Goal: Check status

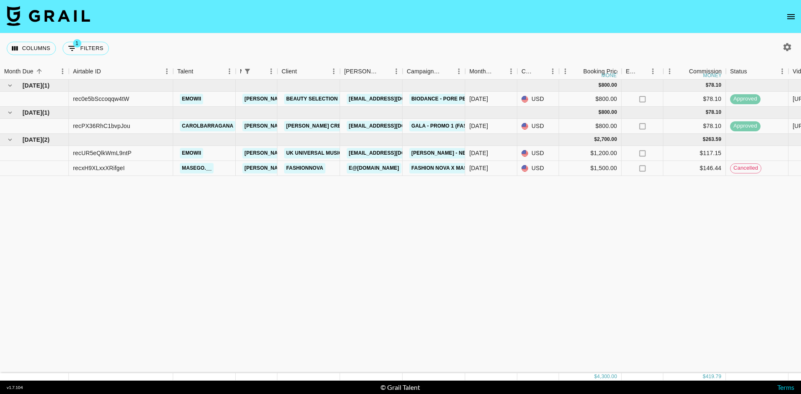
scroll to position [0, 536]
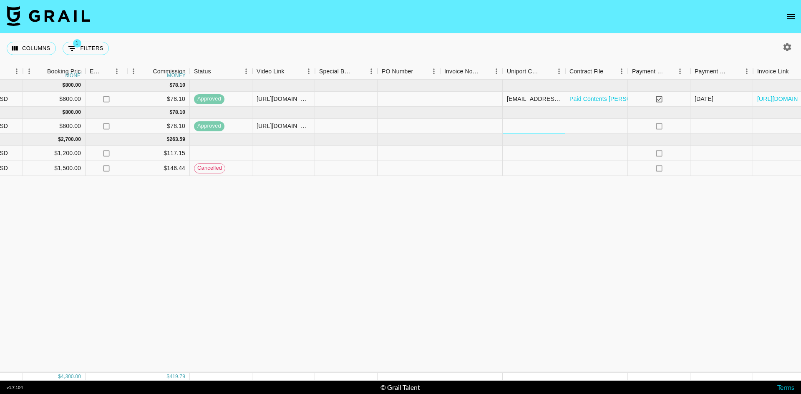
click at [534, 126] on div at bounding box center [534, 126] width 63 height 15
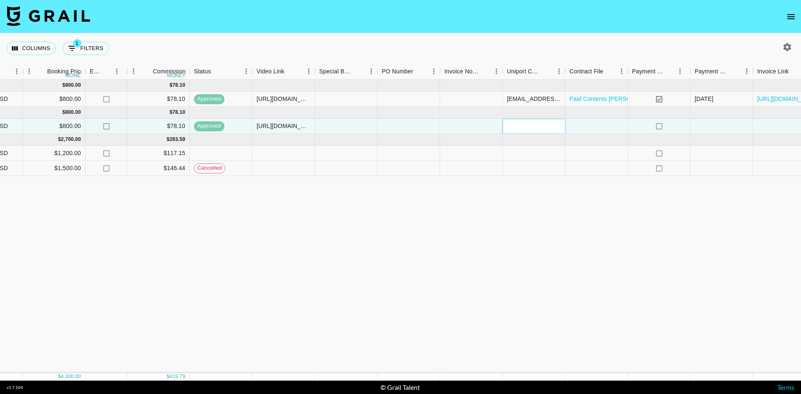
paste input "[EMAIL_ADDRESS][DOMAIN_NAME]"
type input "[EMAIL_ADDRESS][DOMAIN_NAME]"
click at [586, 122] on div at bounding box center [596, 126] width 63 height 15
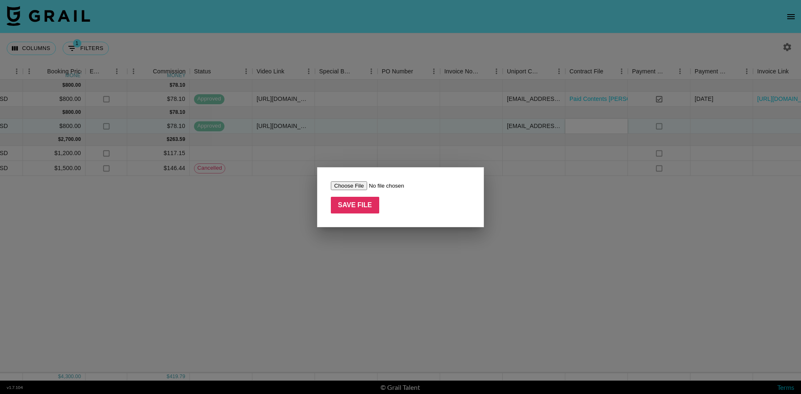
drag, startPoint x: 393, startPoint y: 273, endPoint x: 387, endPoint y: 260, distance: 14.2
click at [393, 272] on div at bounding box center [400, 197] width 801 height 394
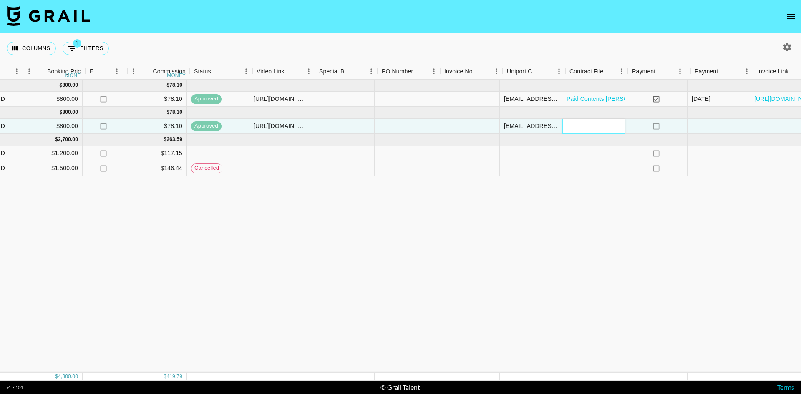
scroll to position [0, 584]
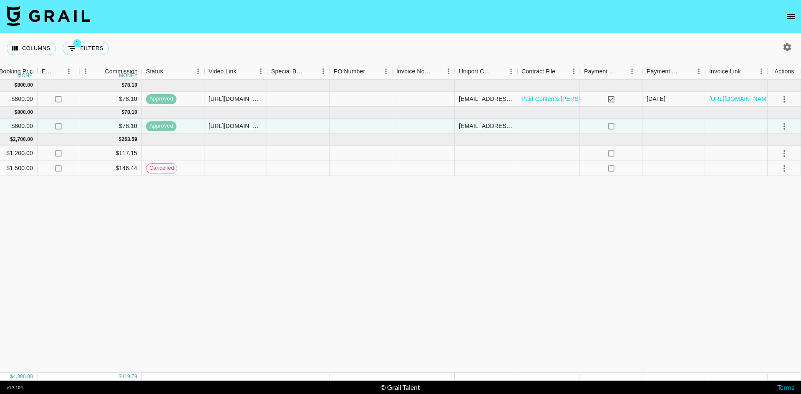
click at [716, 222] on div "[DATE] ( 1 ) $ 800.00 $ 78.10 rec0e5bSccoqqw4tW emowii [PERSON_NAME][EMAIL_ADDR…" at bounding box center [109, 227] width 1386 height 294
click at [273, 258] on div "[DATE] ( 1 ) $ 800.00 $ 78.10 rec0e5bSccoqqw4tW emowii [PERSON_NAME][EMAIL_ADDR…" at bounding box center [109, 227] width 1386 height 294
click at [313, 130] on div at bounding box center [298, 126] width 63 height 15
click at [379, 274] on div "[DATE] ( 1 ) $ 800.00 $ 78.10 rec0e5bSccoqqw4tW emowii [PERSON_NAME][EMAIL_ADDR…" at bounding box center [109, 227] width 1386 height 294
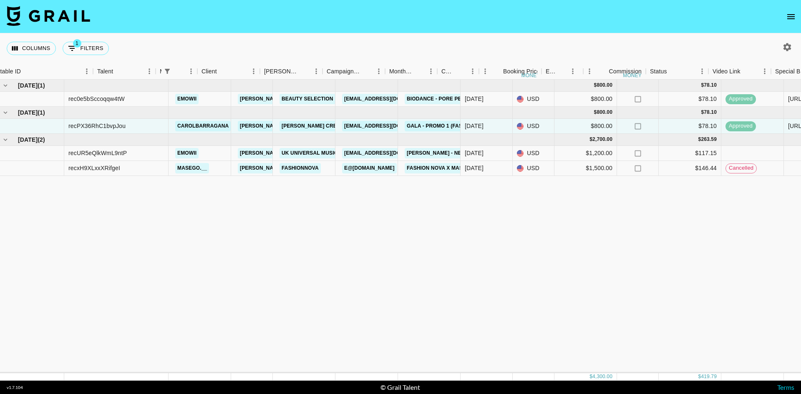
scroll to position [0, 0]
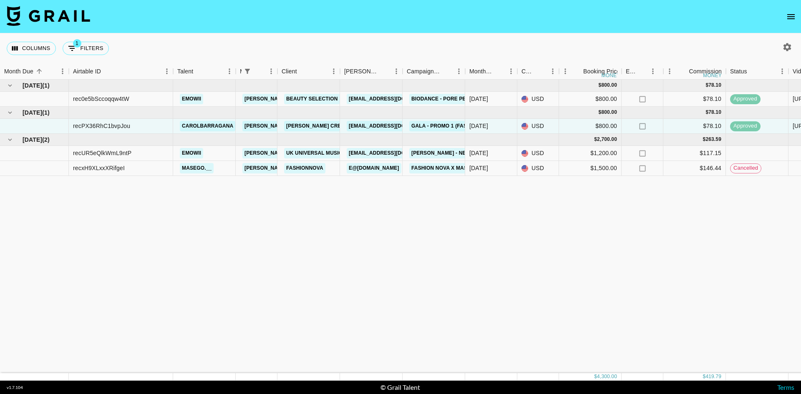
click at [150, 242] on div "[DATE] ( 1 ) $ 800.00 $ 78.10 rec0e5bSccoqqw4tW emowii [PERSON_NAME][EMAIL_ADDR…" at bounding box center [693, 227] width 1386 height 294
drag, startPoint x: 156, startPoint y: 225, endPoint x: 130, endPoint y: 202, distance: 34.9
click at [156, 225] on div "[DATE] ( 1 ) $ 800.00 $ 78.10 rec0e5bSccoqqw4tW emowii [PERSON_NAME][EMAIL_ADDR…" at bounding box center [693, 227] width 1386 height 294
